Goal: Entertainment & Leisure: Consume media (video, audio)

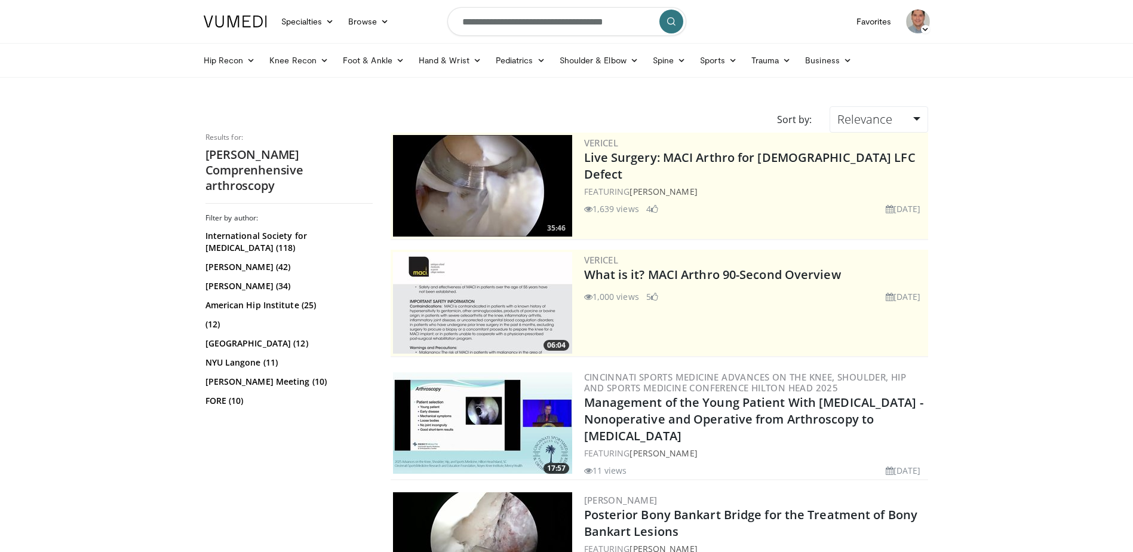
scroll to position [1075, 0]
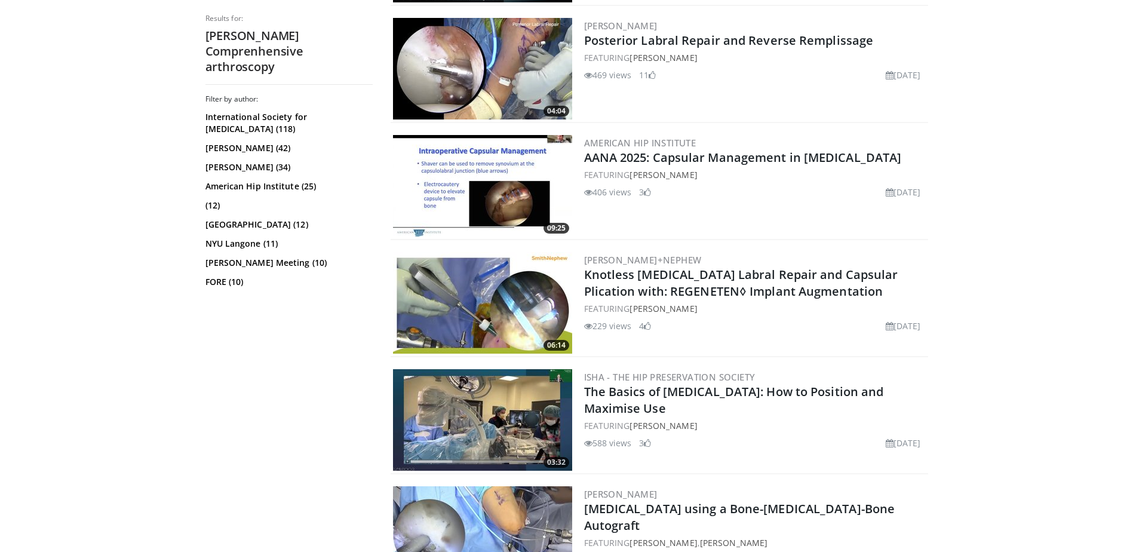
drag, startPoint x: 101, startPoint y: 177, endPoint x: 134, endPoint y: 199, distance: 39.9
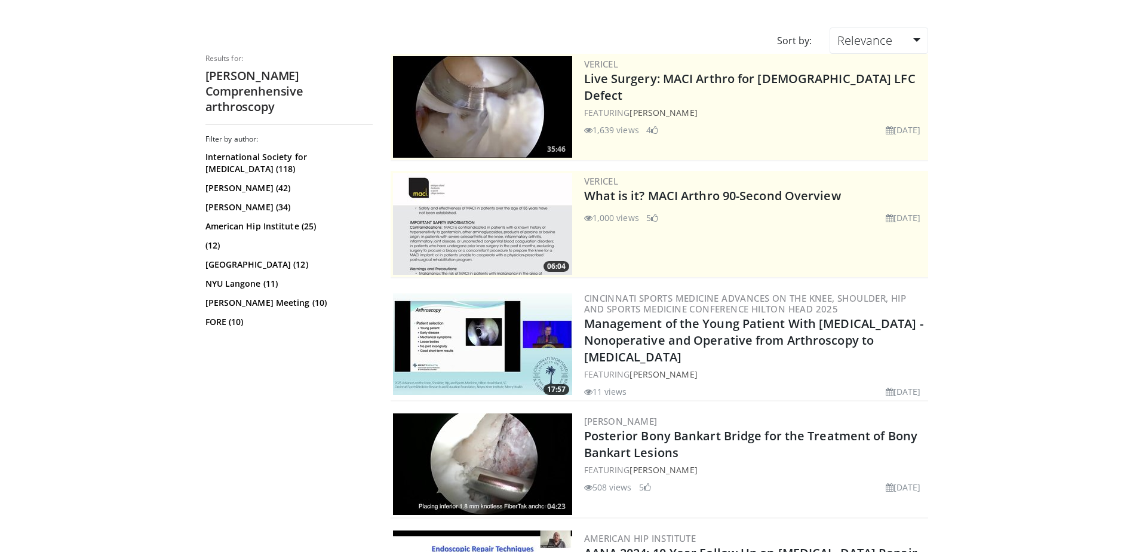
scroll to position [0, 0]
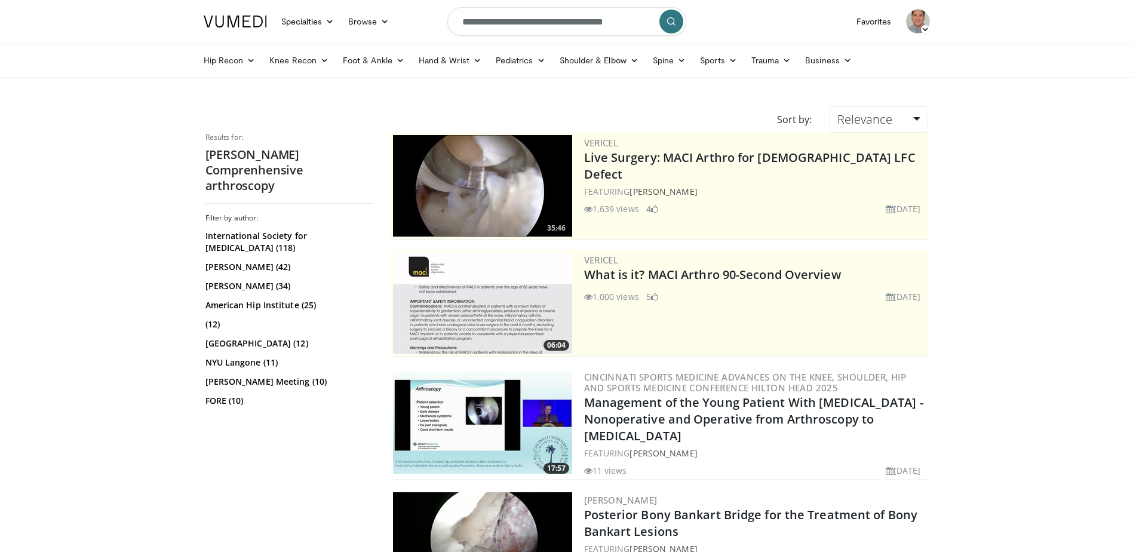
click at [592, 24] on input "**********" at bounding box center [566, 21] width 239 height 29
click at [644, 23] on icon "button" at bounding box center [645, 22] width 10 height 10
type input "**********"
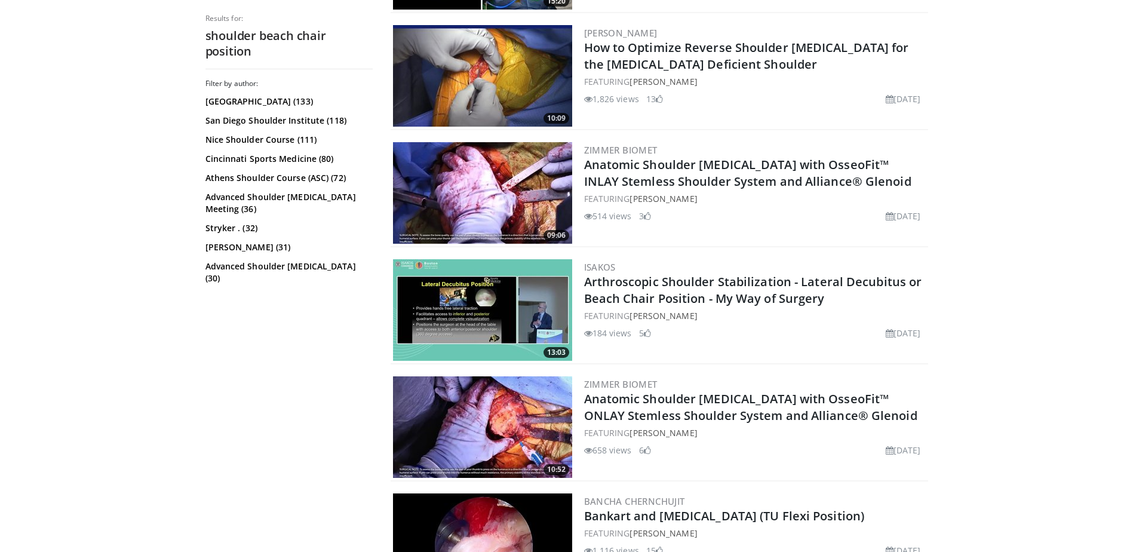
scroll to position [717, 0]
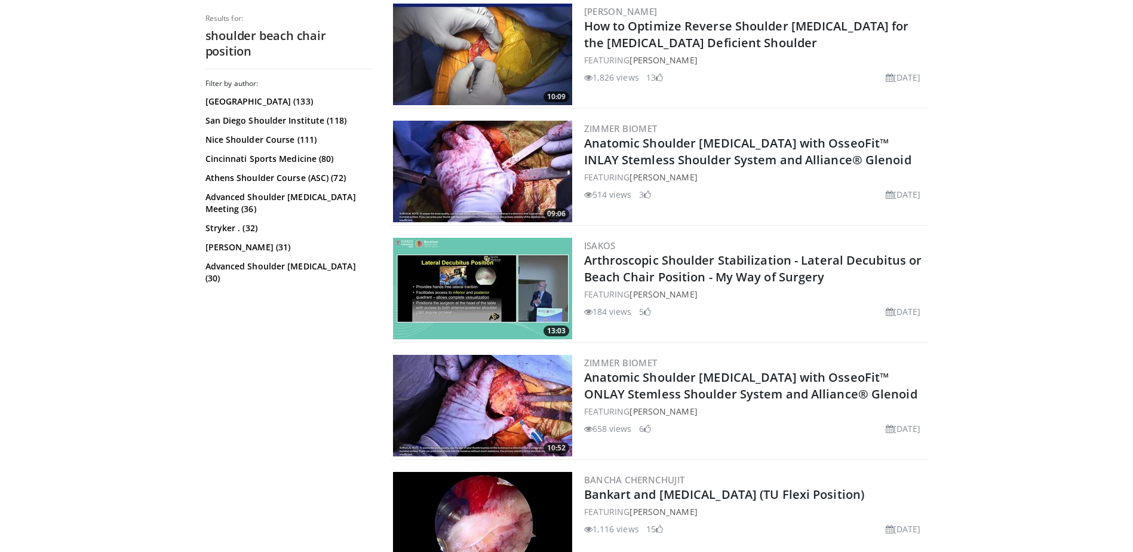
drag, startPoint x: 249, startPoint y: 355, endPoint x: 178, endPoint y: 440, distance: 111.1
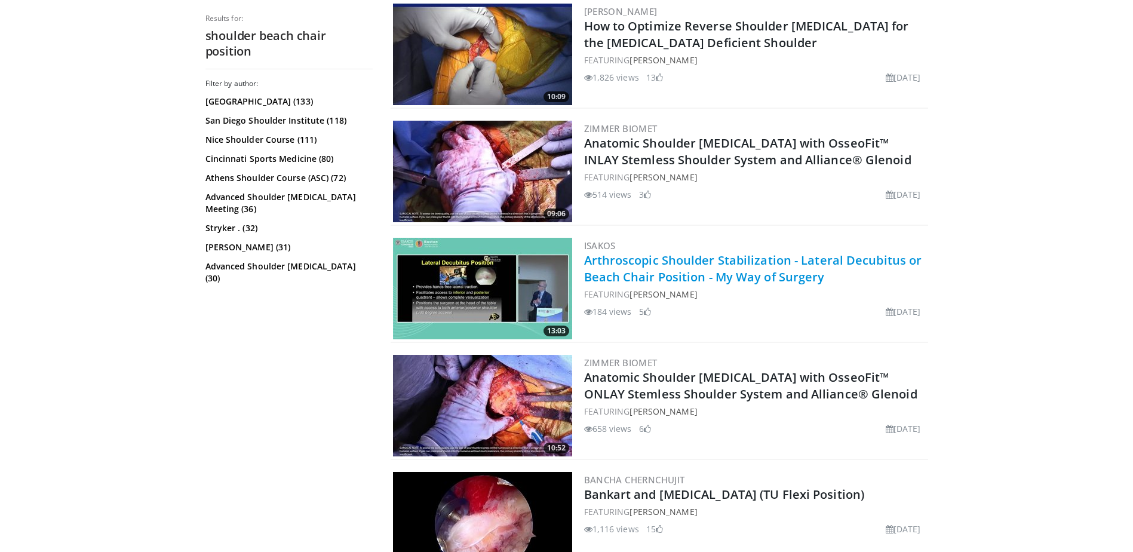
click at [655, 263] on link "Arthroscopic Shoulder Stabilization - Lateral Decubitus or Beach Chair Position…" at bounding box center [753, 268] width 338 height 33
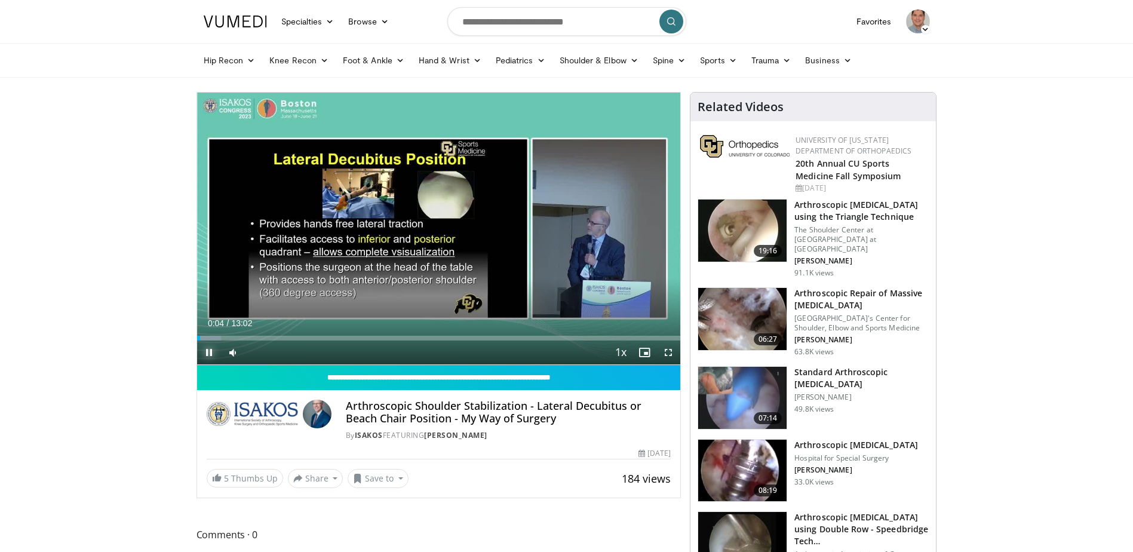
click at [211, 354] on span "Video Player" at bounding box center [209, 352] width 24 height 24
click at [665, 353] on span "Video Player" at bounding box center [668, 352] width 24 height 24
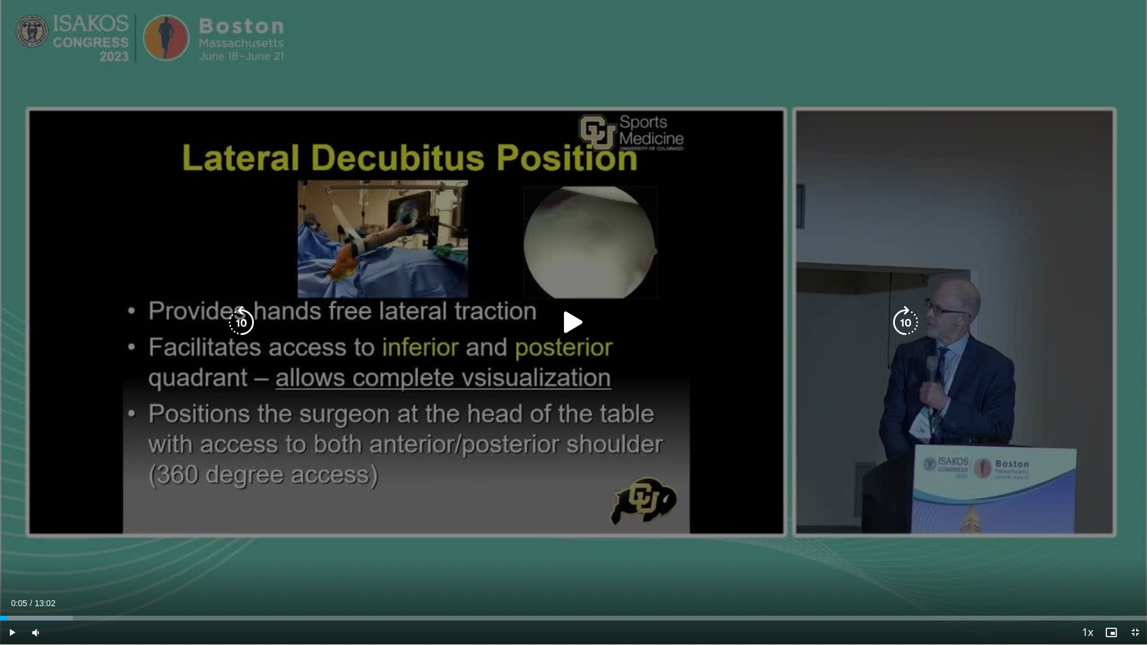
click at [581, 321] on icon "Video Player" at bounding box center [573, 322] width 33 height 33
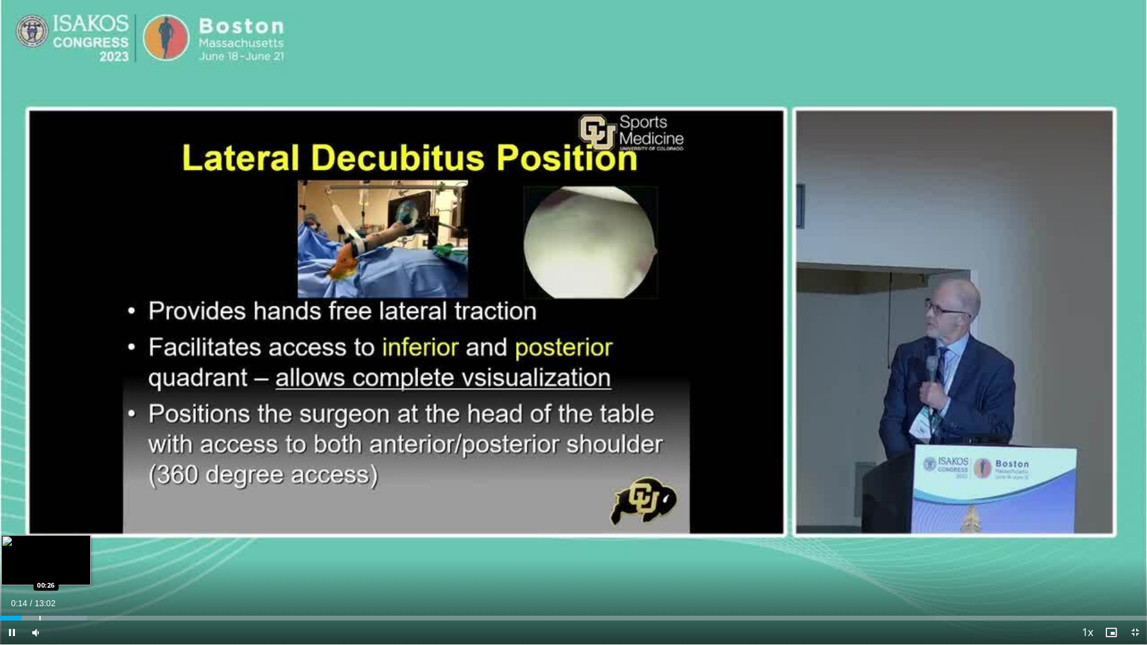
click at [39, 551] on div "Progress Bar" at bounding box center [39, 618] width 1 height 5
click at [70, 551] on div "Progress Bar" at bounding box center [70, 618] width 1 height 5
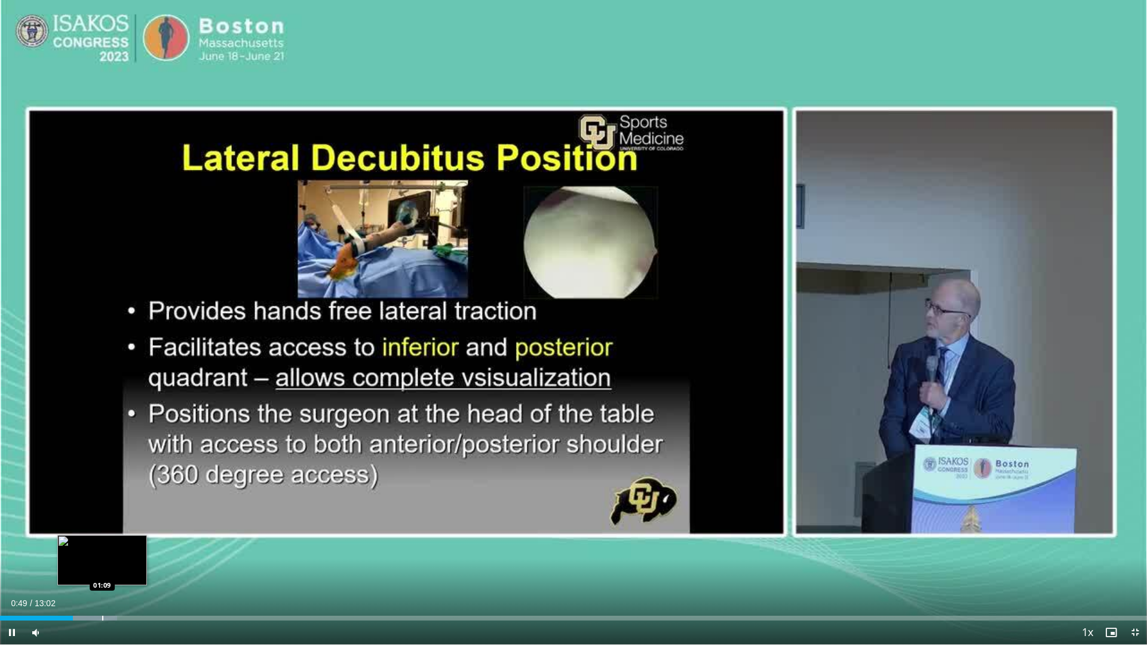
click at [102, 551] on div "Progress Bar" at bounding box center [102, 618] width 1 height 5
click at [139, 551] on div "Progress Bar" at bounding box center [139, 618] width 1 height 5
click at [9, 551] on span "Video Player" at bounding box center [12, 632] width 24 height 24
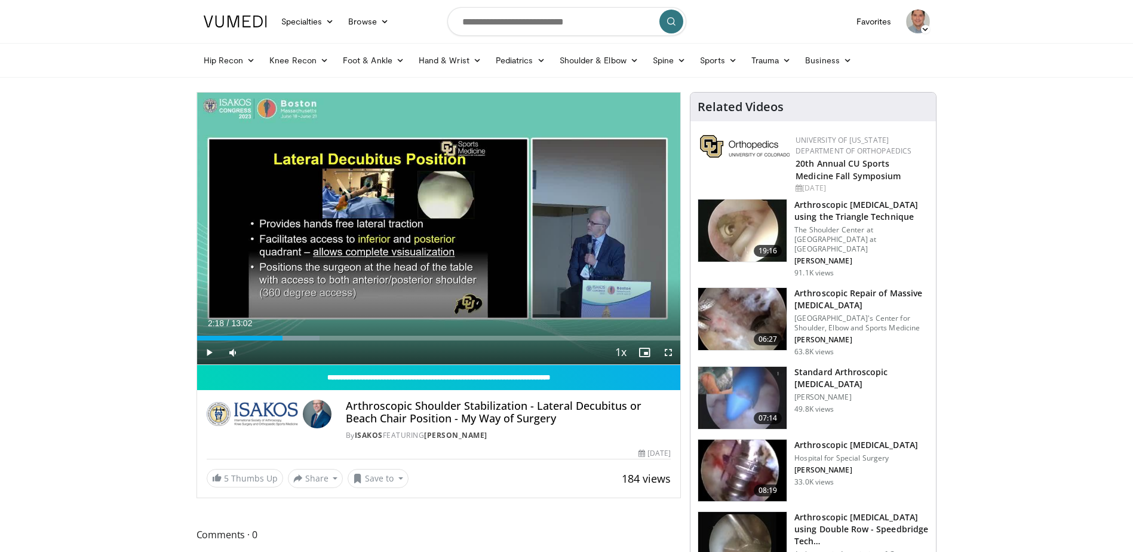
drag, startPoint x: 28, startPoint y: 376, endPoint x: 46, endPoint y: 346, distance: 34.3
